Goal: Book appointment/travel/reservation

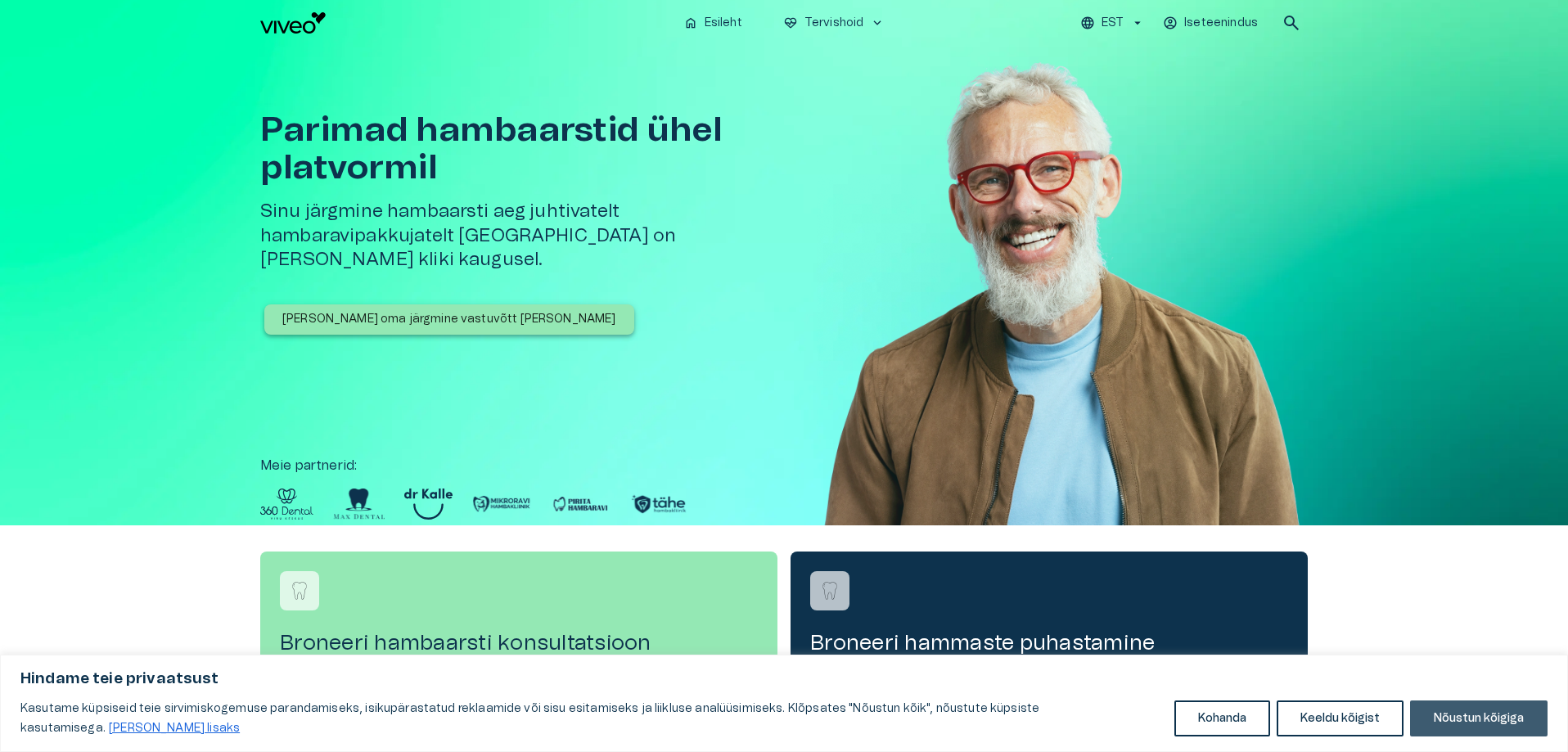
click at [1449, 711] on button "Nõustun kõigiga" at bounding box center [1479, 718] width 138 height 36
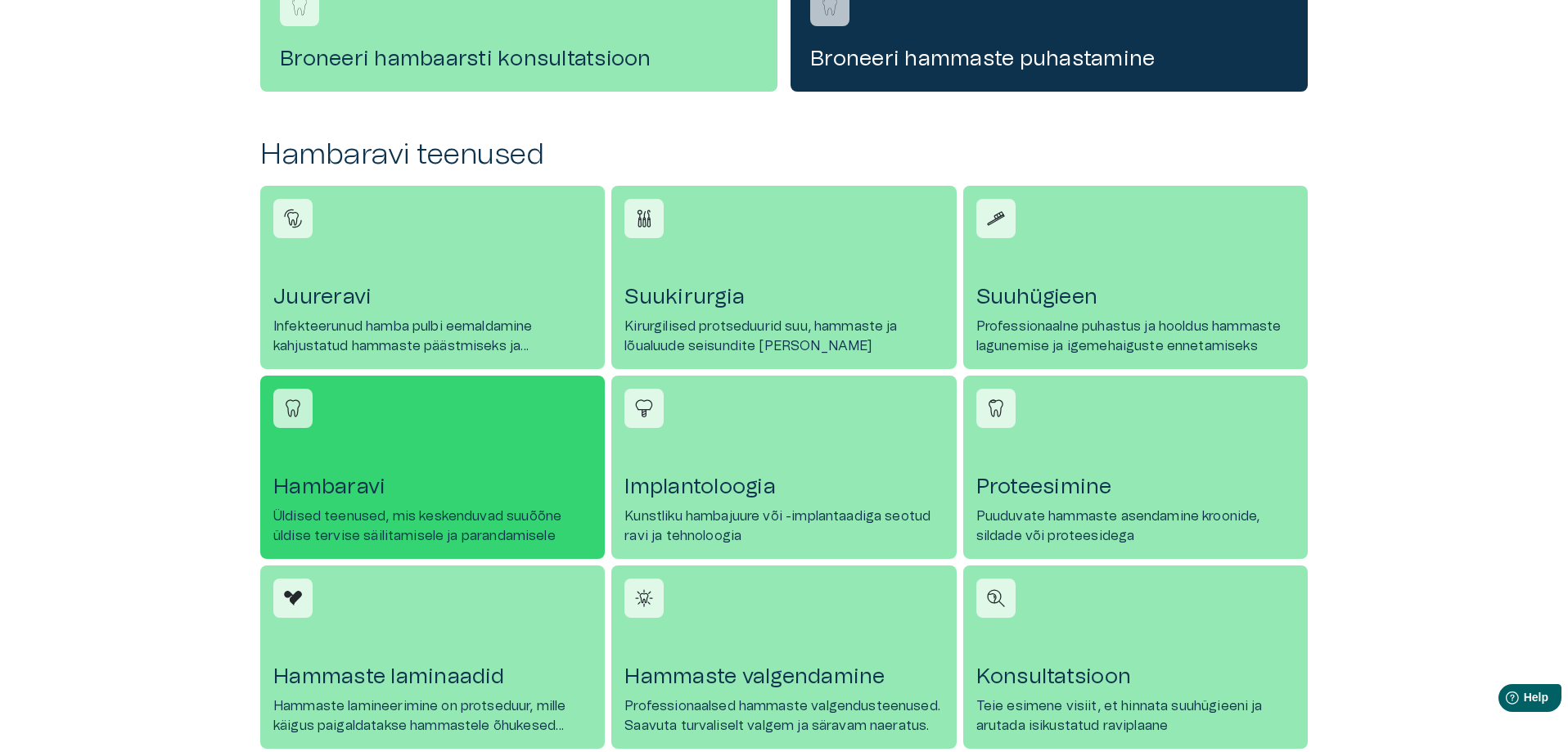
scroll to position [491, 0]
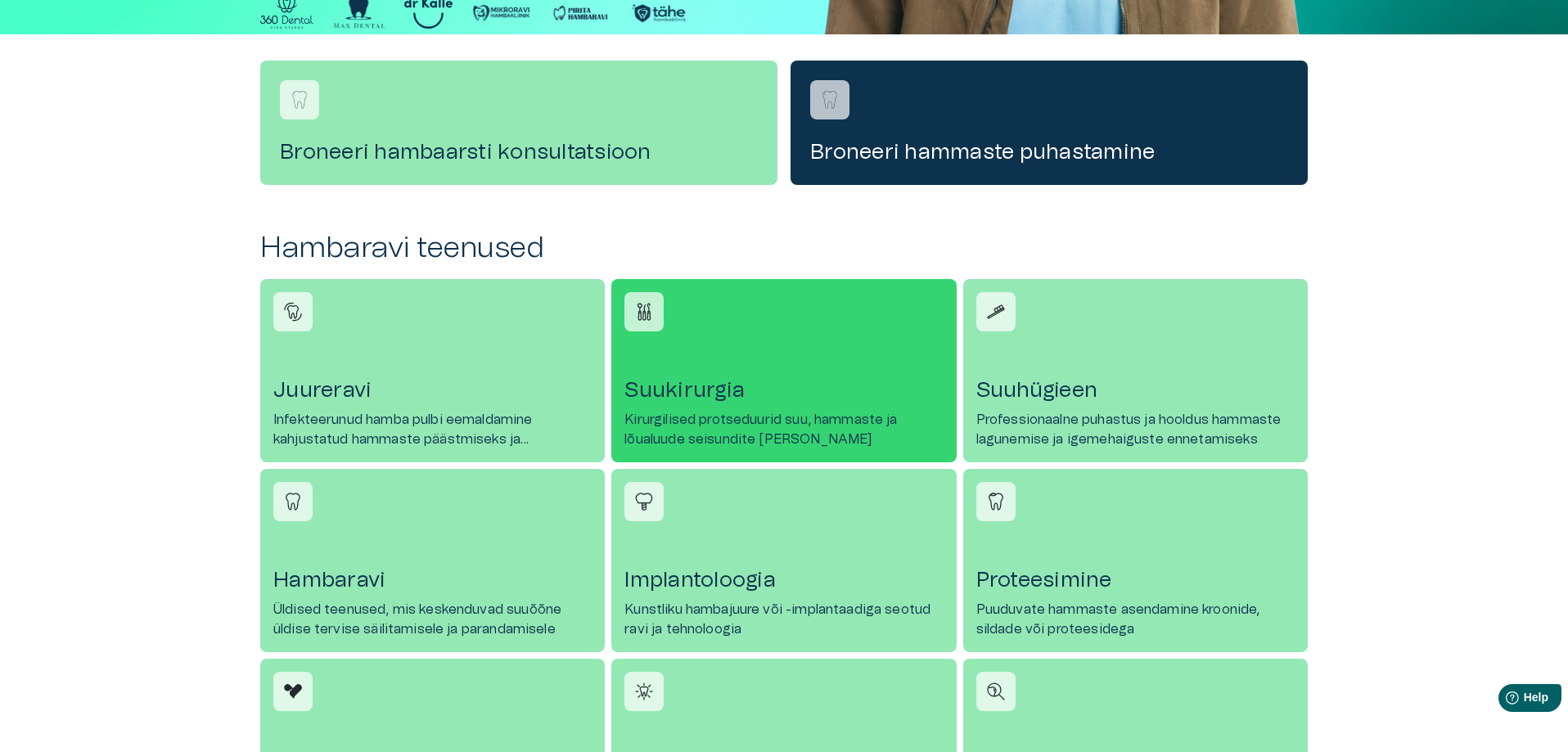
click at [723, 390] on h4 "Suukirurgia" at bounding box center [784, 390] width 319 height 26
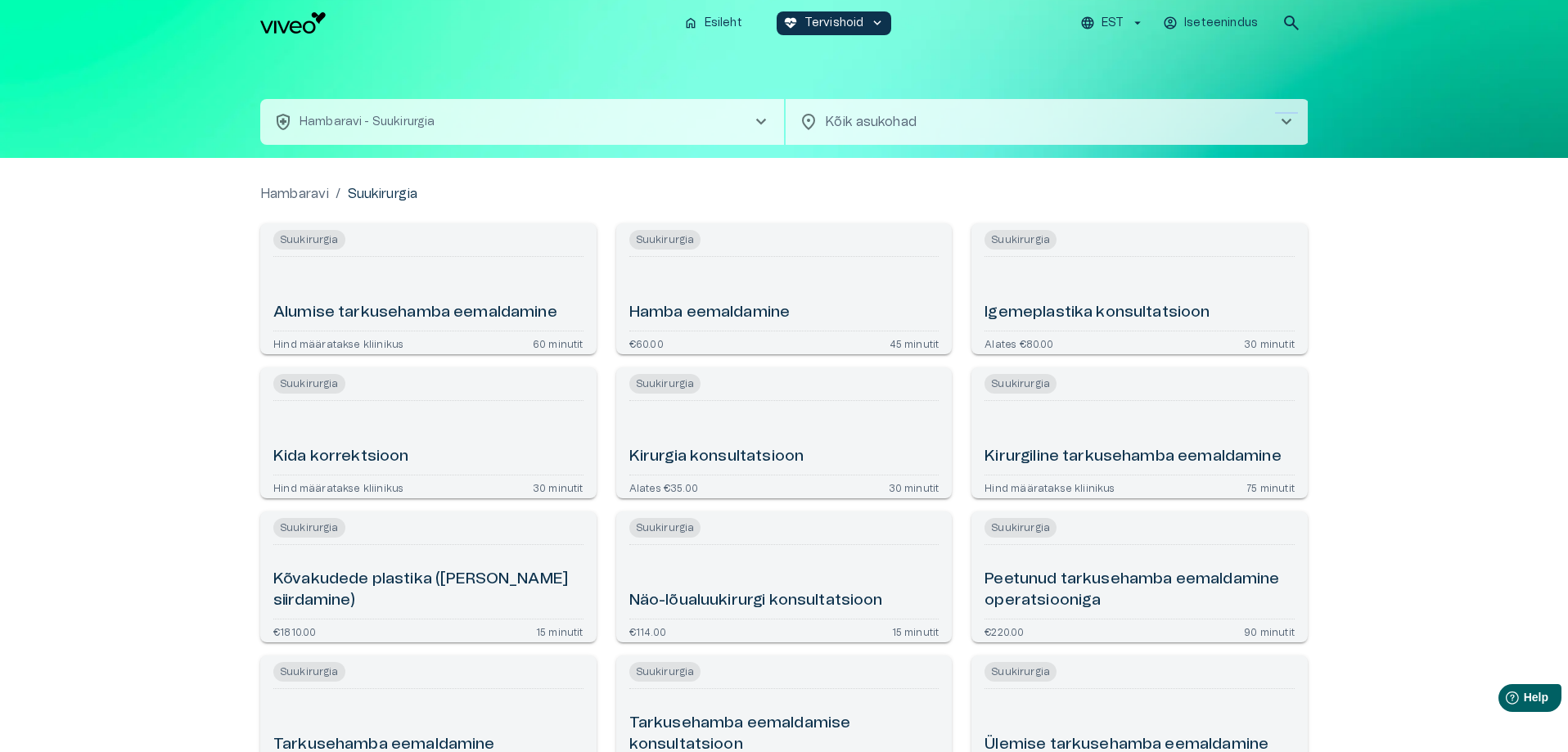
click at [1290, 113] on span "chevron_right" at bounding box center [1286, 122] width 19 height 19
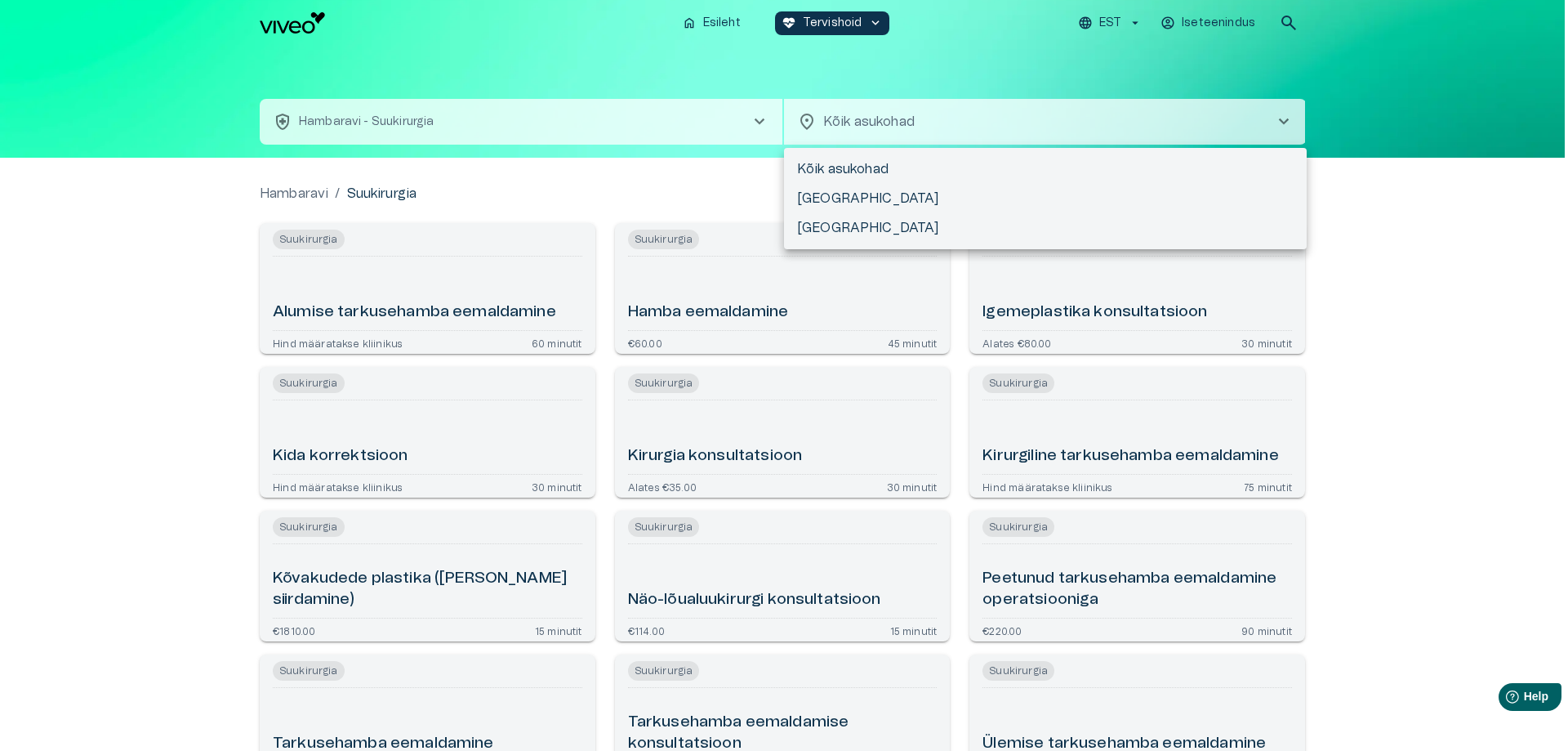
click at [447, 14] on div at bounding box center [784, 375] width 1568 height 751
